Goal: Task Accomplishment & Management: Use online tool/utility

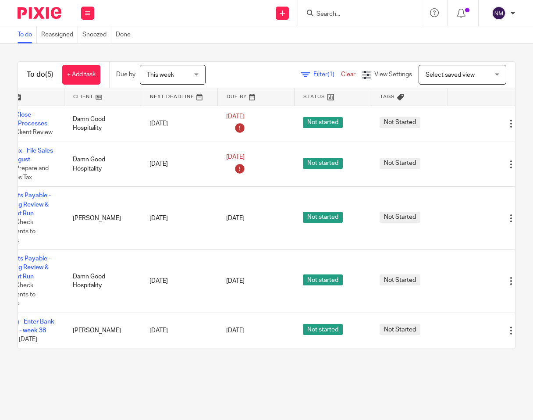
scroll to position [0, 77]
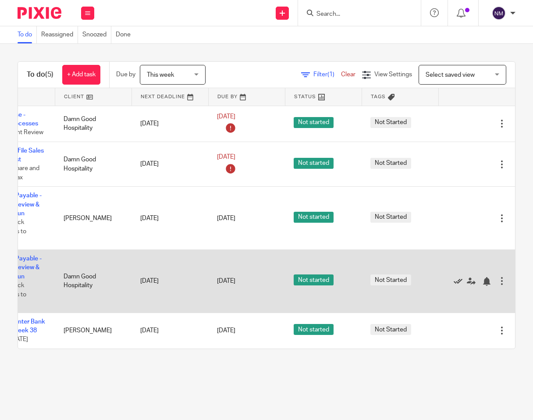
click at [453, 279] on icon at bounding box center [457, 281] width 9 height 9
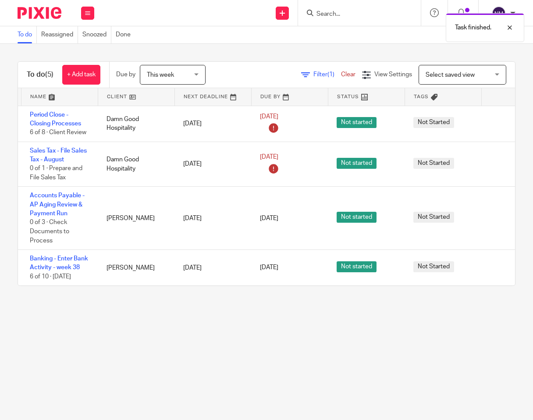
scroll to position [0, 0]
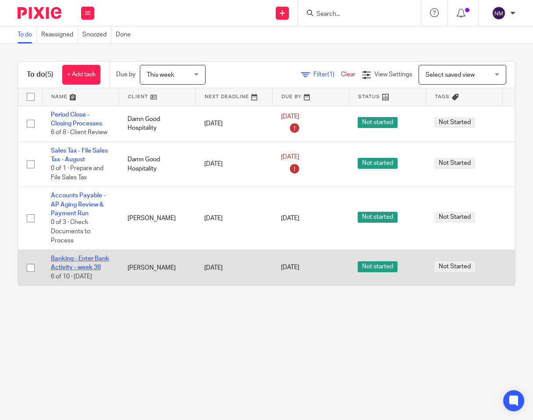
click at [82, 257] on link "Banking - Enter Bank Activity - week 38" at bounding box center [80, 262] width 58 height 15
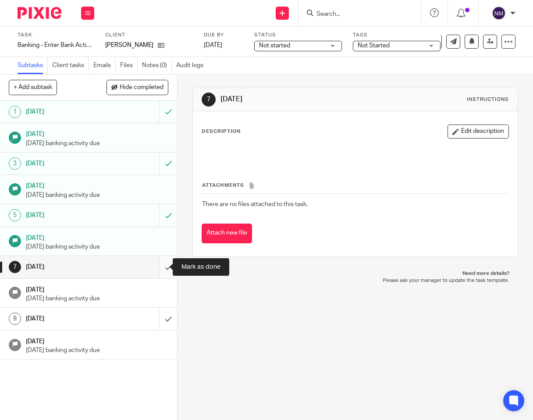
click at [156, 268] on input "submit" at bounding box center [88, 267] width 177 height 22
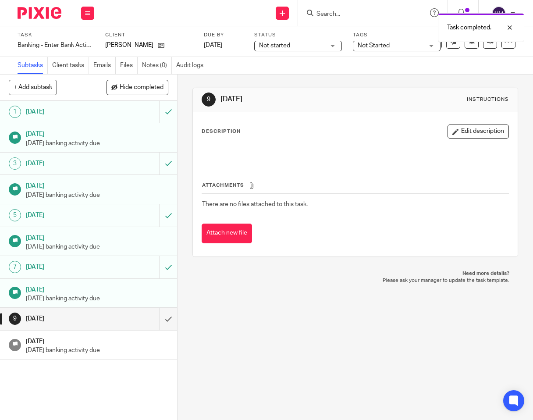
click at [47, 13] on img at bounding box center [40, 13] width 44 height 12
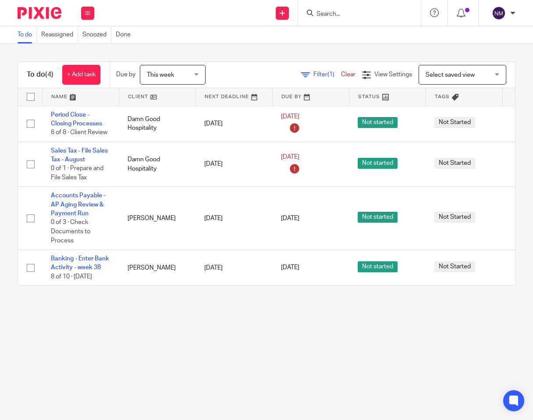
scroll to position [0, 77]
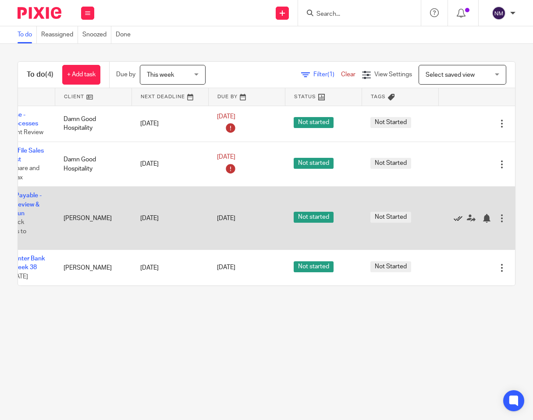
click at [453, 218] on icon at bounding box center [457, 218] width 9 height 9
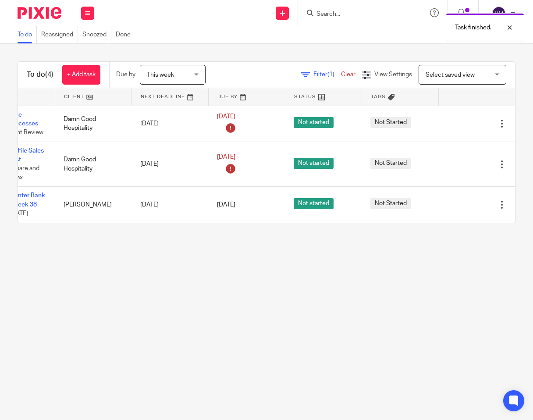
scroll to position [0, 0]
